Goal: Task Accomplishment & Management: Complete application form

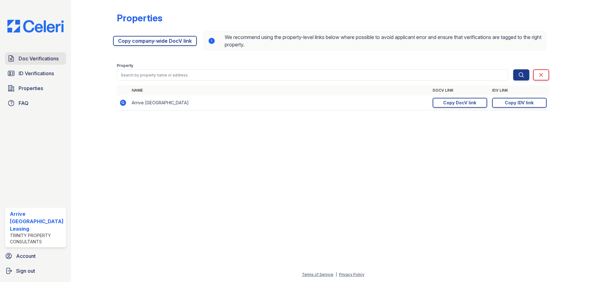
click at [39, 59] on span "Doc Verifications" at bounding box center [39, 58] width 40 height 7
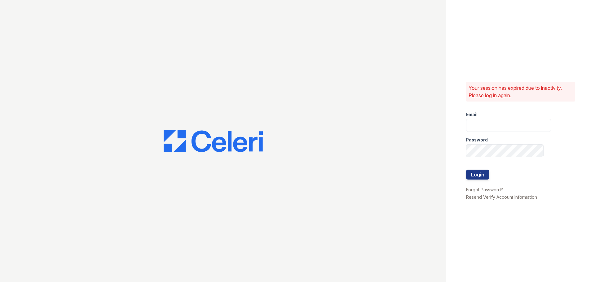
type input "[EMAIL_ADDRESS][DOMAIN_NAME]"
click at [477, 177] on button "Login" at bounding box center [477, 175] width 23 height 10
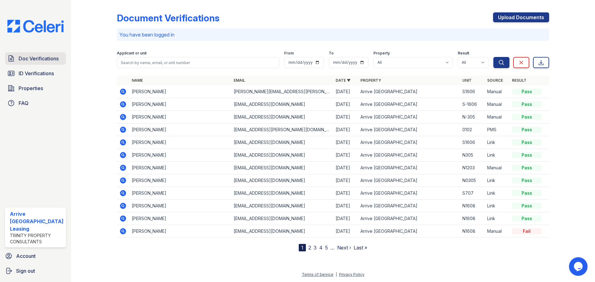
click at [39, 61] on span "Doc Verifications" at bounding box center [39, 58] width 40 height 7
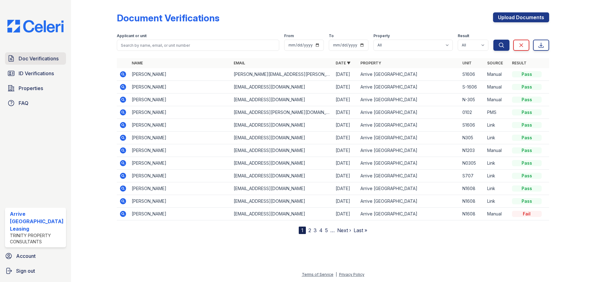
click at [40, 59] on span "Doc Verifications" at bounding box center [39, 58] width 40 height 7
click at [27, 88] on span "Properties" at bounding box center [31, 88] width 24 height 7
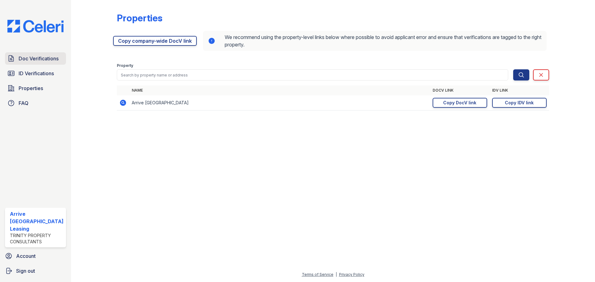
click at [33, 59] on span "Doc Verifications" at bounding box center [39, 58] width 40 height 7
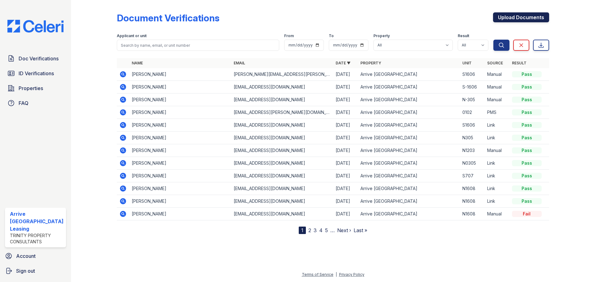
click at [522, 20] on link "Upload Documents" at bounding box center [521, 17] width 56 height 10
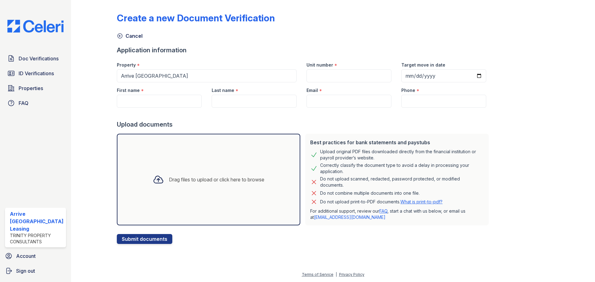
click at [215, 171] on div "Drag files to upload or click here to browse" at bounding box center [208, 179] width 121 height 21
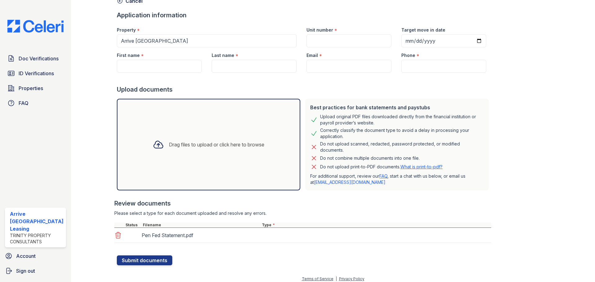
scroll to position [39, 0]
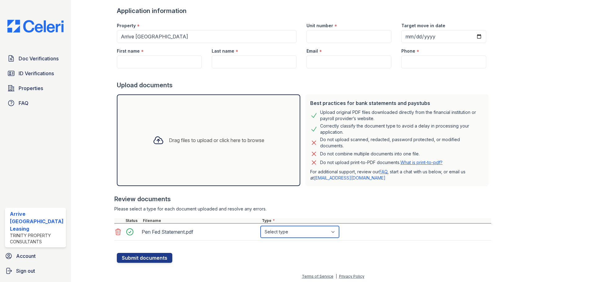
click at [283, 234] on select "Select type Paystub Bank Statement Offer Letter Tax Documents Benefit Award Let…" at bounding box center [299, 232] width 78 height 12
select select "bank_statement"
click at [260, 226] on select "Select type Paystub Bank Statement Offer Letter Tax Documents Benefit Award Let…" at bounding box center [299, 232] width 78 height 12
click at [226, 146] on div "Drag files to upload or click here to browse" at bounding box center [208, 140] width 121 height 21
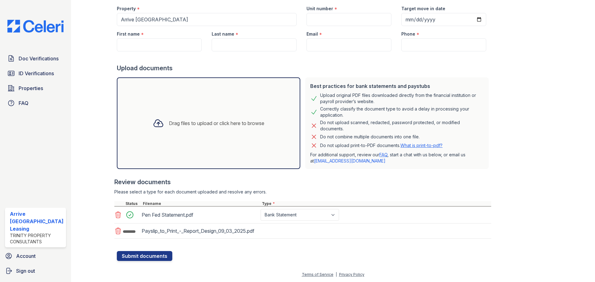
scroll to position [64, 0]
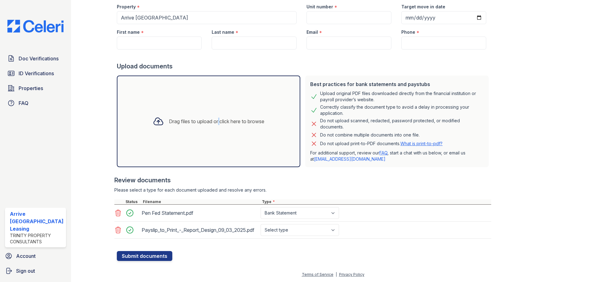
click at [215, 111] on div "Drag files to upload or click here to browse" at bounding box center [208, 121] width 121 height 21
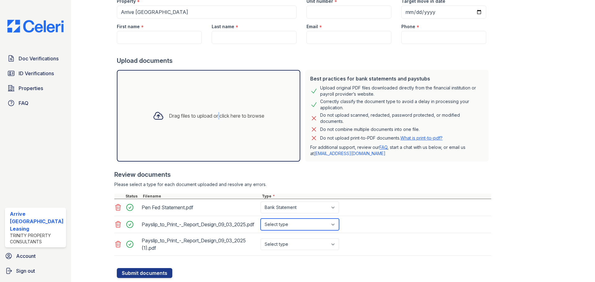
click at [297, 227] on select "Select type Paystub Bank Statement Offer Letter Tax Documents Benefit Award Let…" at bounding box center [299, 225] width 78 height 12
select select "paystub"
click at [260, 221] on select "Select type Paystub Bank Statement Offer Letter Tax Documents Benefit Award Let…" at bounding box center [299, 225] width 78 height 12
click at [294, 250] on select "Select type Paystub Bank Statement Offer Letter Tax Documents Benefit Award Let…" at bounding box center [299, 244] width 78 height 12
select select "paystub"
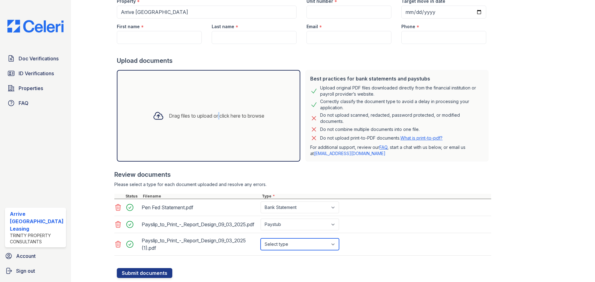
click at [260, 244] on select "Select type Paystub Bank Statement Offer Letter Tax Documents Benefit Award Let…" at bounding box center [299, 244] width 78 height 12
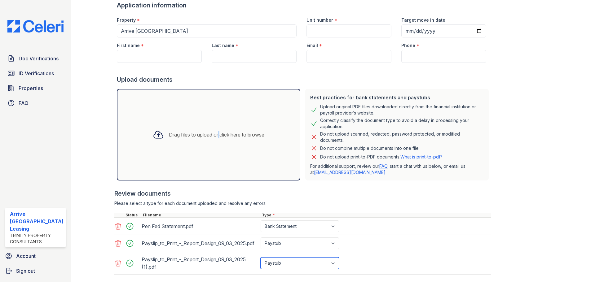
scroll to position [2, 0]
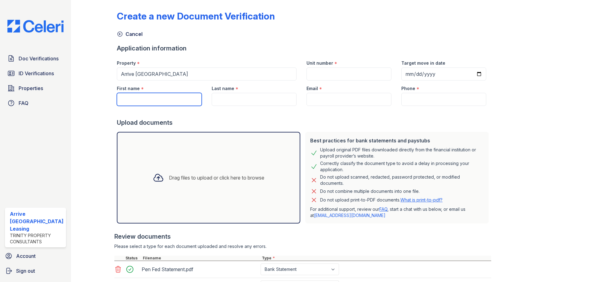
click at [163, 98] on input "First name" at bounding box center [159, 99] width 85 height 13
type input "Omemma"
click at [252, 101] on input "Last name" at bounding box center [254, 99] width 85 height 13
type input "Ububechi"
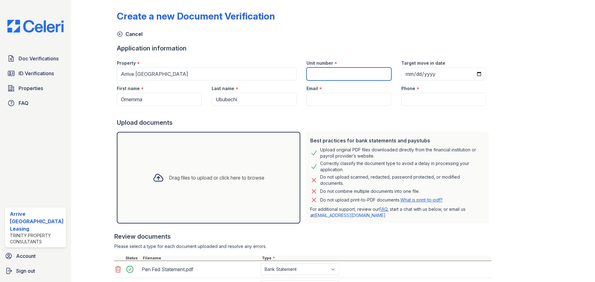
click at [321, 76] on input "Unit number" at bounding box center [348, 74] width 85 height 13
type input "S907"
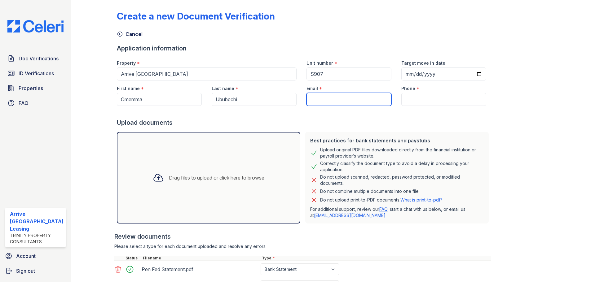
click at [330, 100] on input "Email" at bounding box center [348, 99] width 85 height 13
click at [319, 96] on input "Email" at bounding box center [348, 99] width 85 height 13
paste input "[EMAIL_ADDRESS][DOMAIN_NAME]"
type input "[EMAIL_ADDRESS][DOMAIN_NAME]"
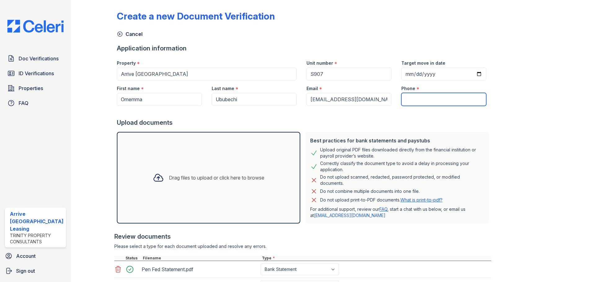
click at [413, 102] on input "Phone" at bounding box center [443, 99] width 85 height 13
paste input "[PHONE_NUMBER]"
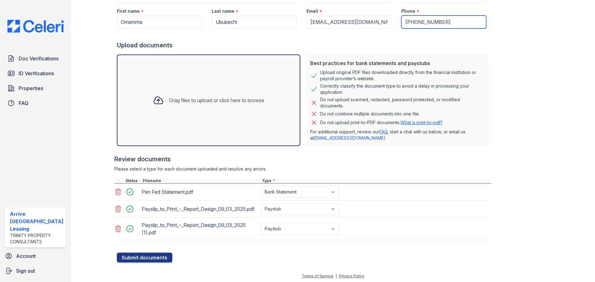
scroll to position [86, 0]
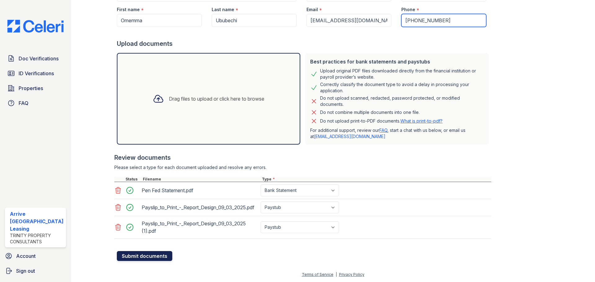
type input "[PHONE_NUMBER]"
click at [150, 257] on button "Submit documents" at bounding box center [144, 256] width 55 height 10
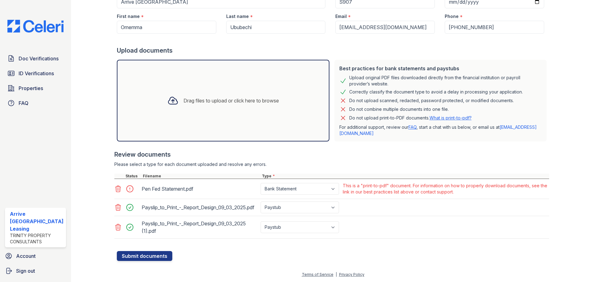
scroll to position [97, 0]
click at [115, 185] on icon at bounding box center [117, 188] width 7 height 7
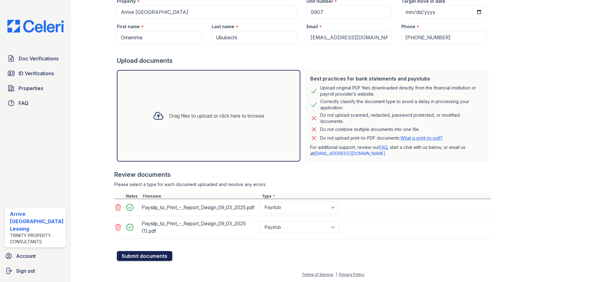
click at [146, 256] on button "Submit documents" at bounding box center [144, 256] width 55 height 10
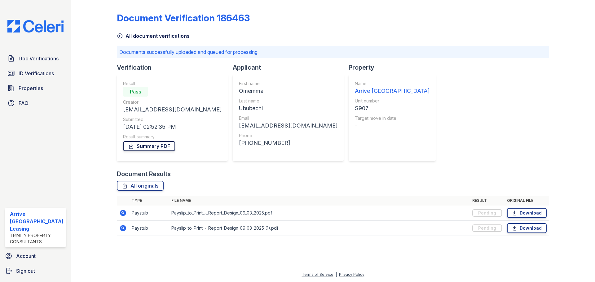
click at [149, 143] on link "Summary PDF" at bounding box center [149, 146] width 52 height 10
click at [530, 213] on link "Download" at bounding box center [527, 213] width 40 height 10
click at [526, 228] on link "Download" at bounding box center [527, 228] width 40 height 10
